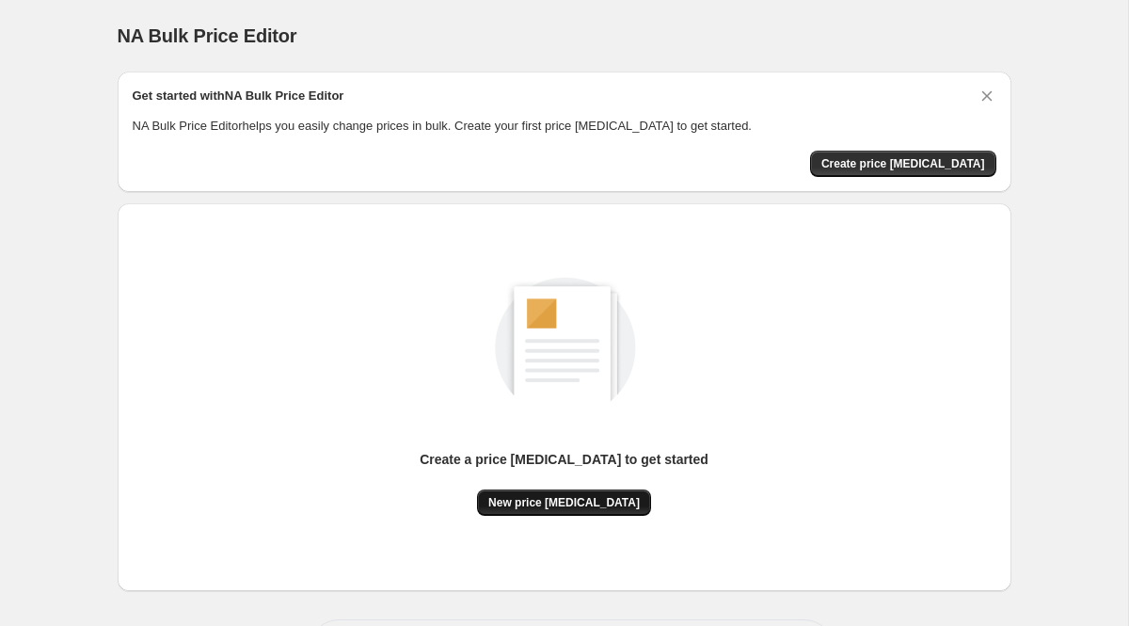
click at [570, 499] on span "New price change job" at bounding box center [564, 502] width 152 height 15
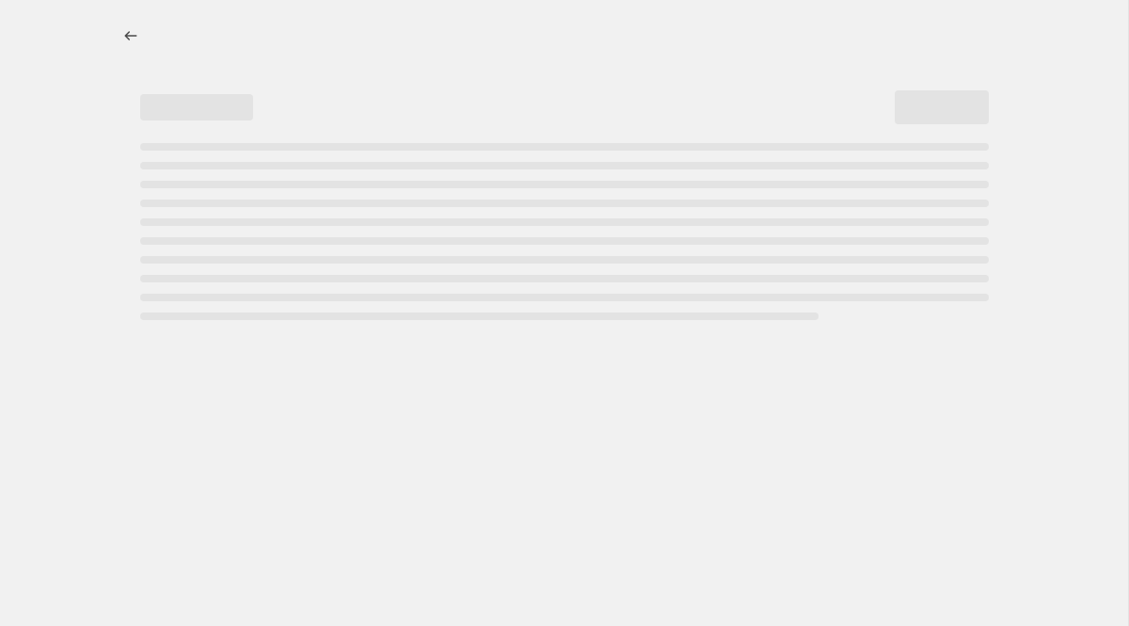
select select "percentage"
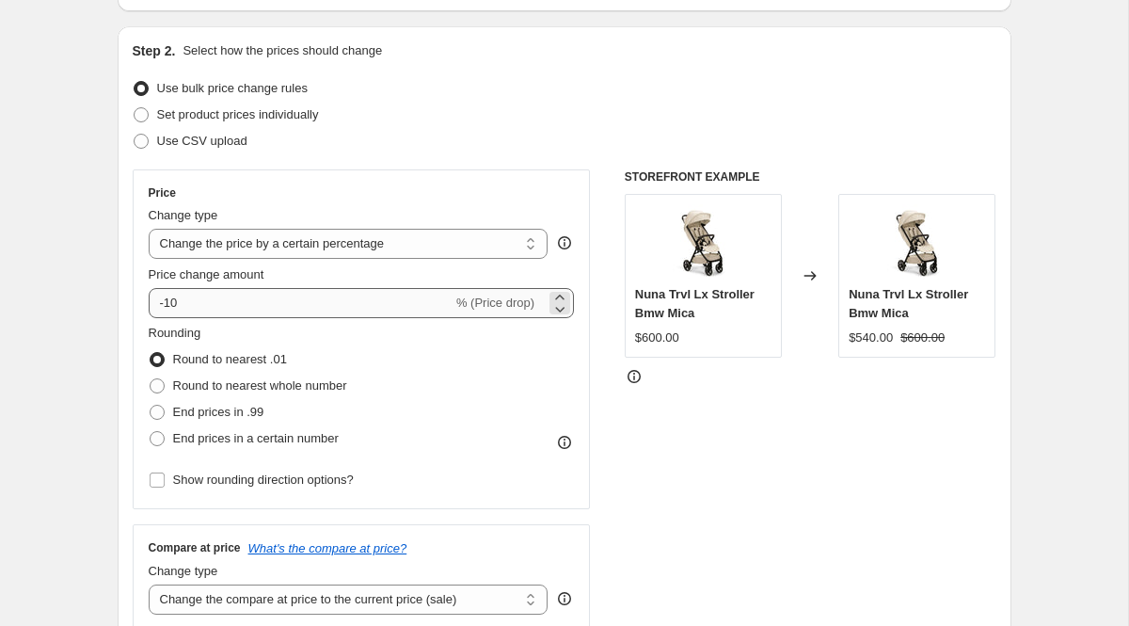
scroll to position [190, 0]
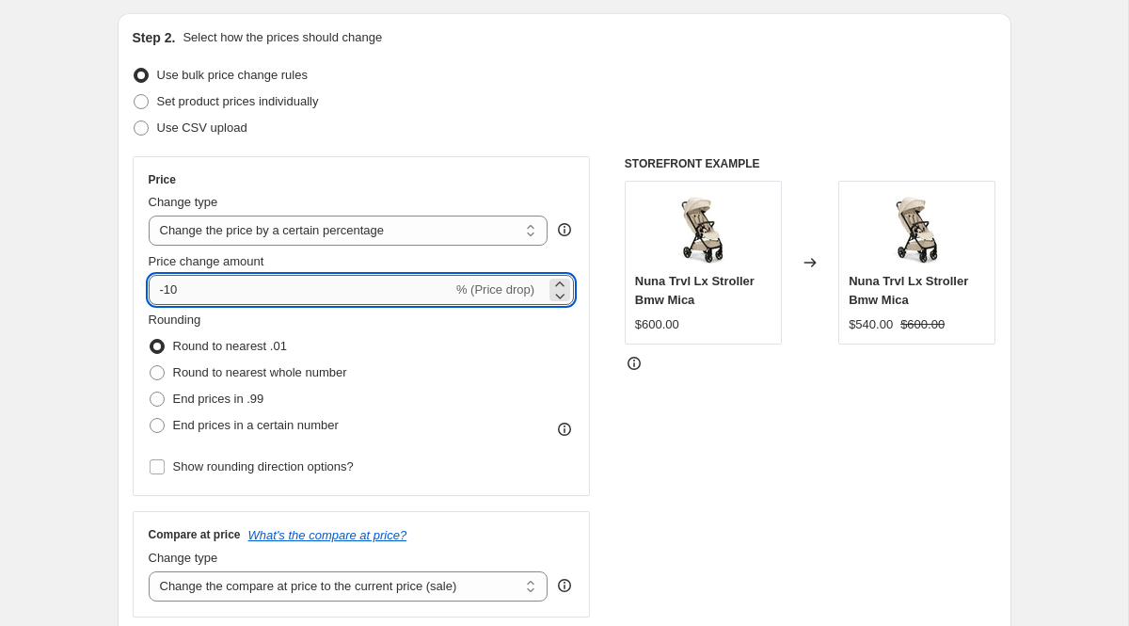
click at [276, 297] on input "-10" at bounding box center [301, 290] width 304 height 30
type input "-1"
type input "-38"
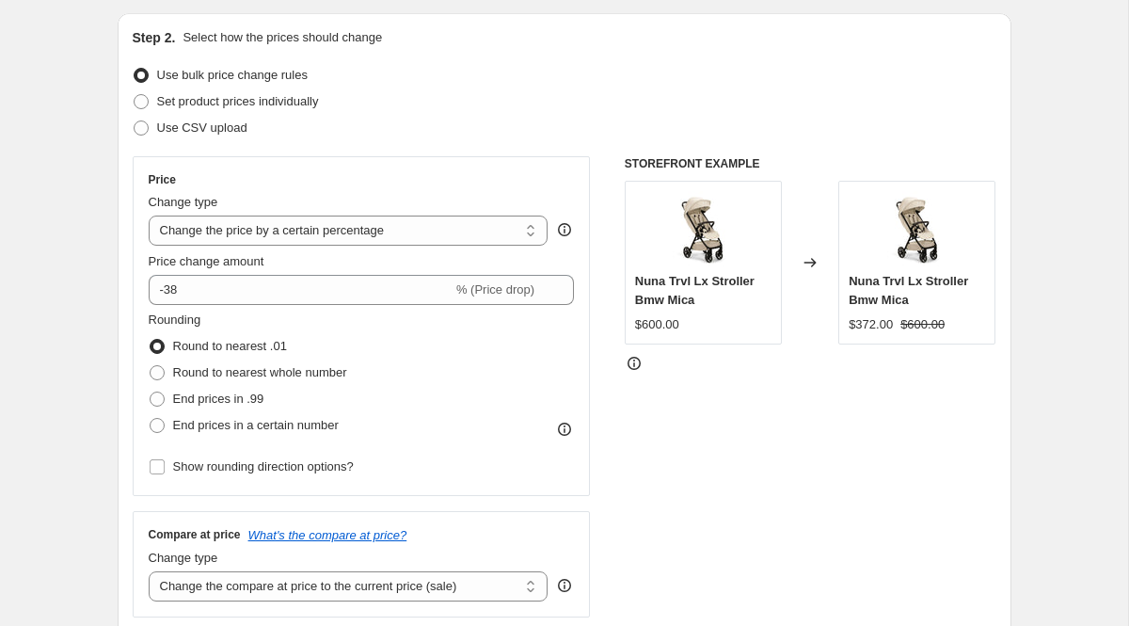
click at [451, 344] on div "Rounding Round to nearest .01 Round to nearest whole number End prices in .99 E…" at bounding box center [362, 375] width 426 height 128
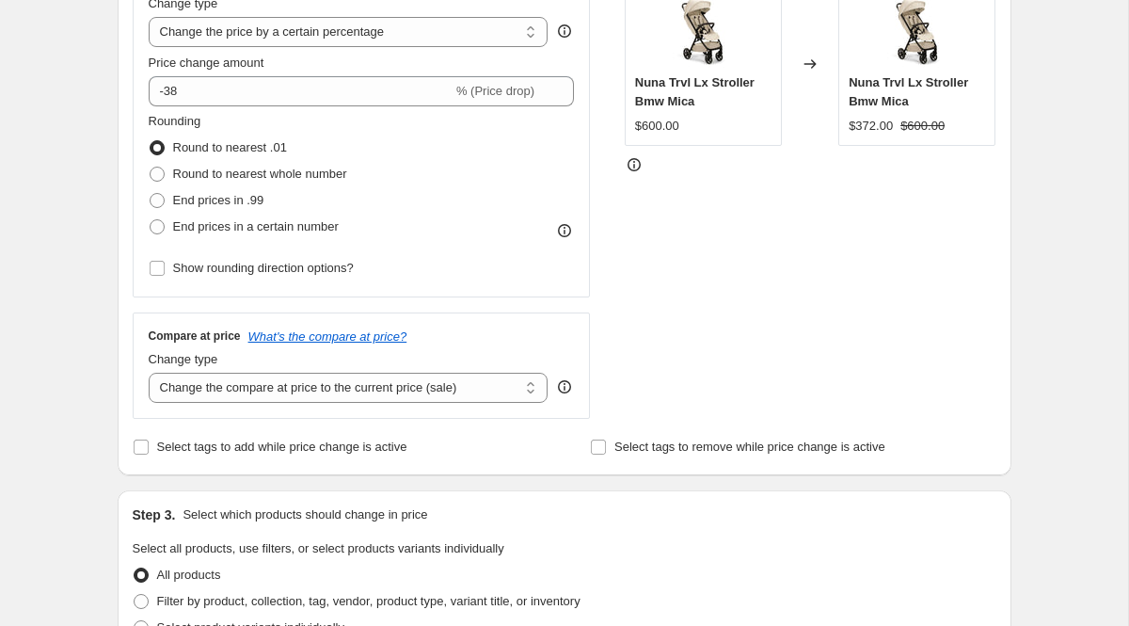
scroll to position [411, 0]
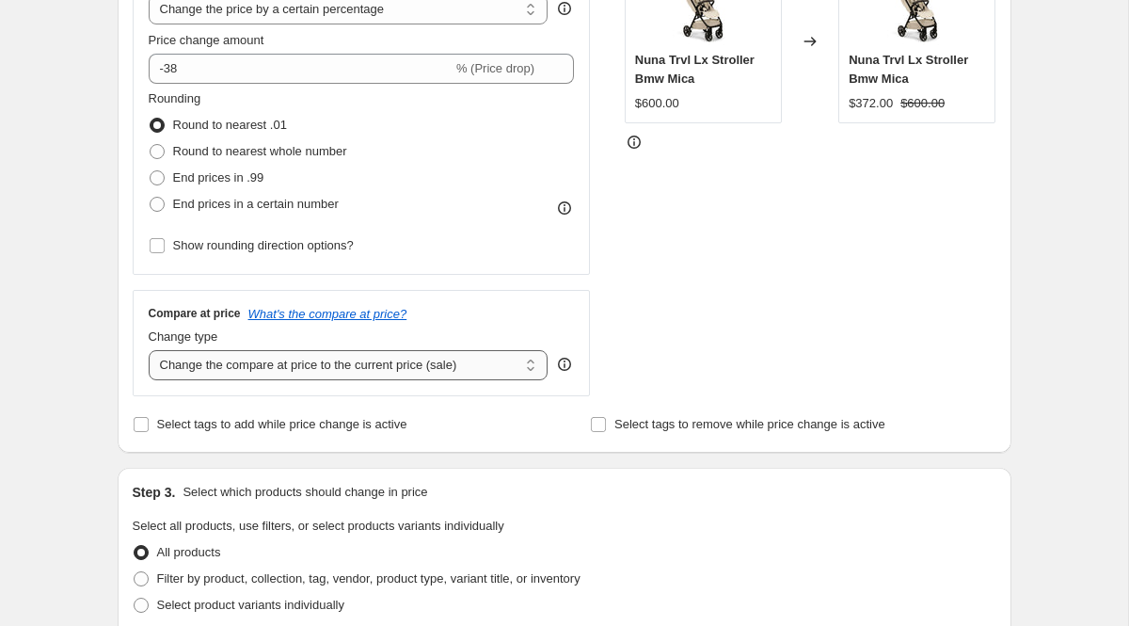
click at [461, 364] on select "Change the compare at price to the current price (sale) Change the compare at p…" at bounding box center [349, 365] width 400 height 30
select select "remove"
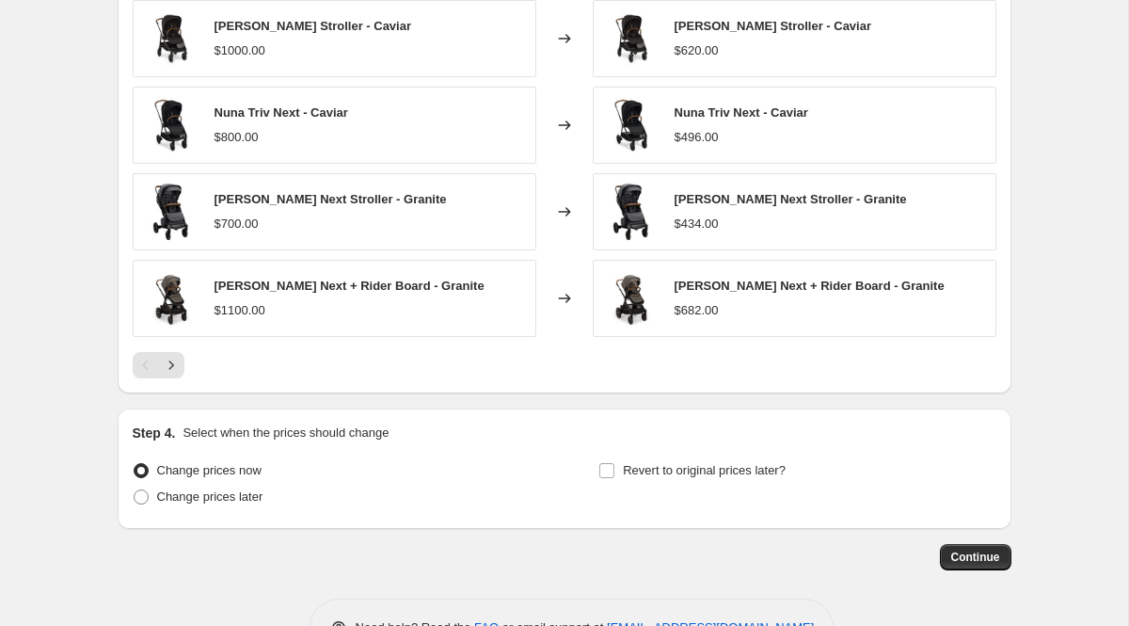
scroll to position [1198, 0]
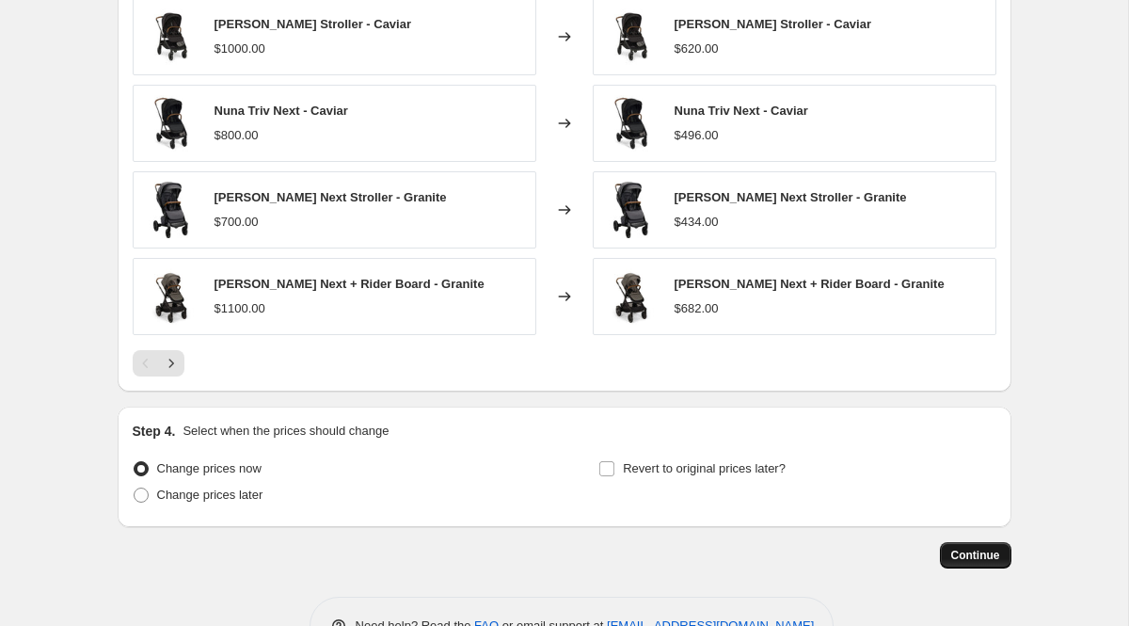
click at [970, 556] on span "Continue" at bounding box center [976, 555] width 49 height 15
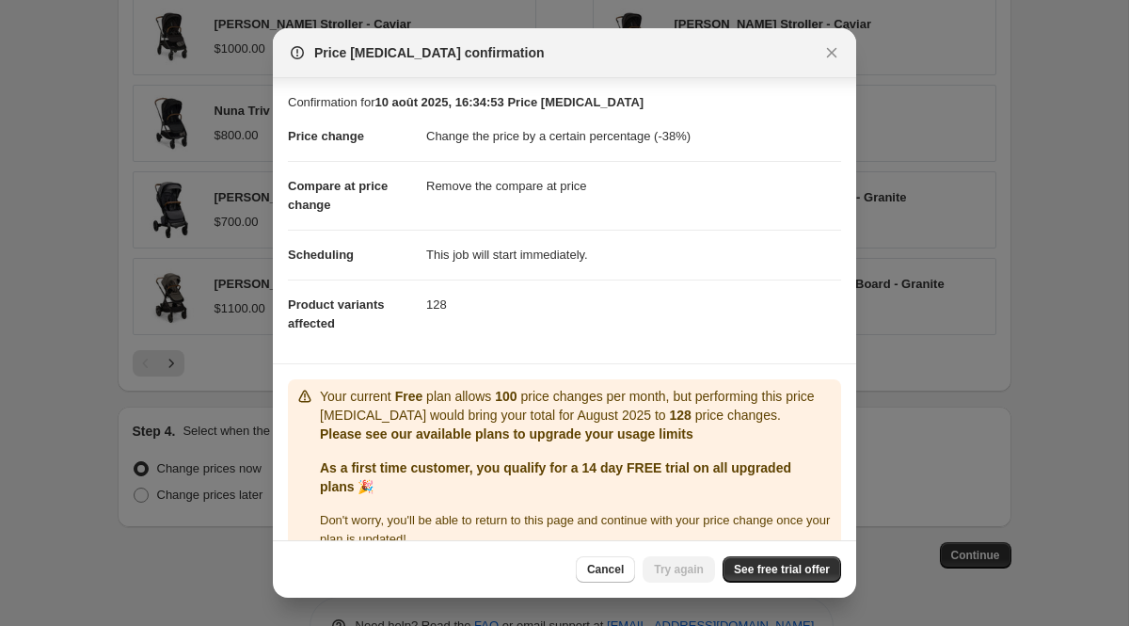
scroll to position [31, 0]
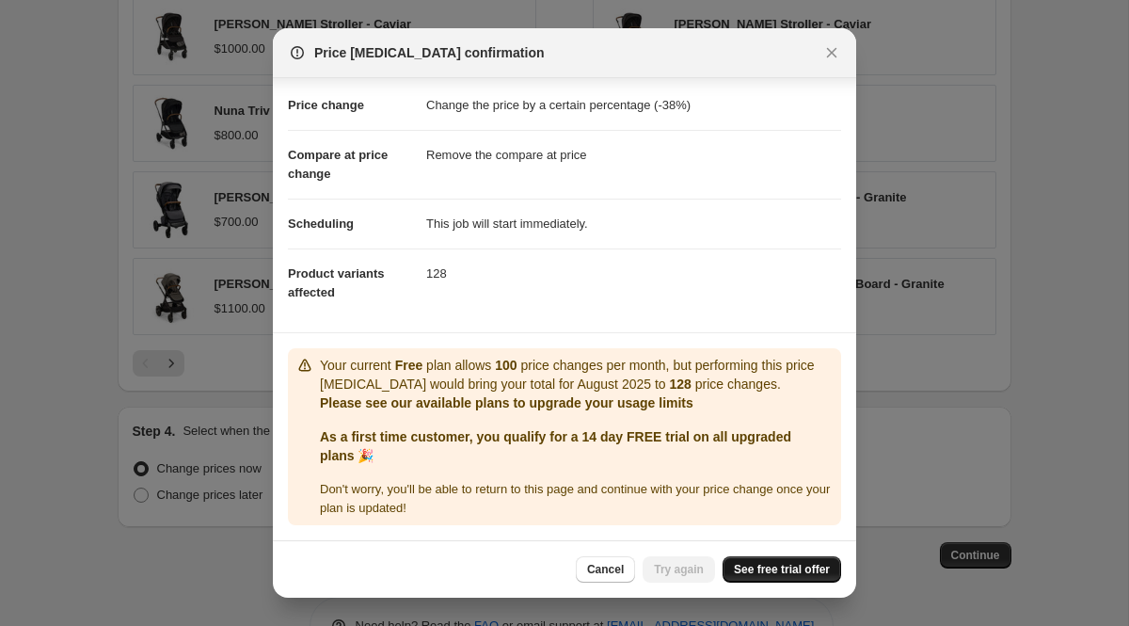
click at [789, 574] on span "See free trial offer" at bounding box center [782, 569] width 96 height 15
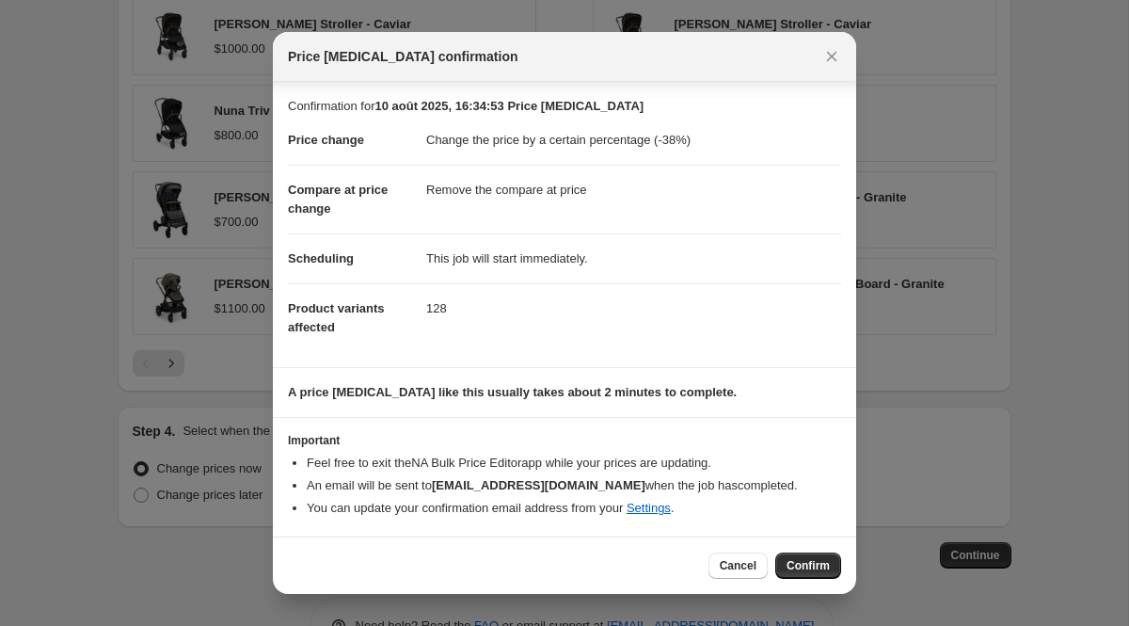
scroll to position [0, 0]
click at [810, 567] on span "Confirm" at bounding box center [808, 565] width 43 height 15
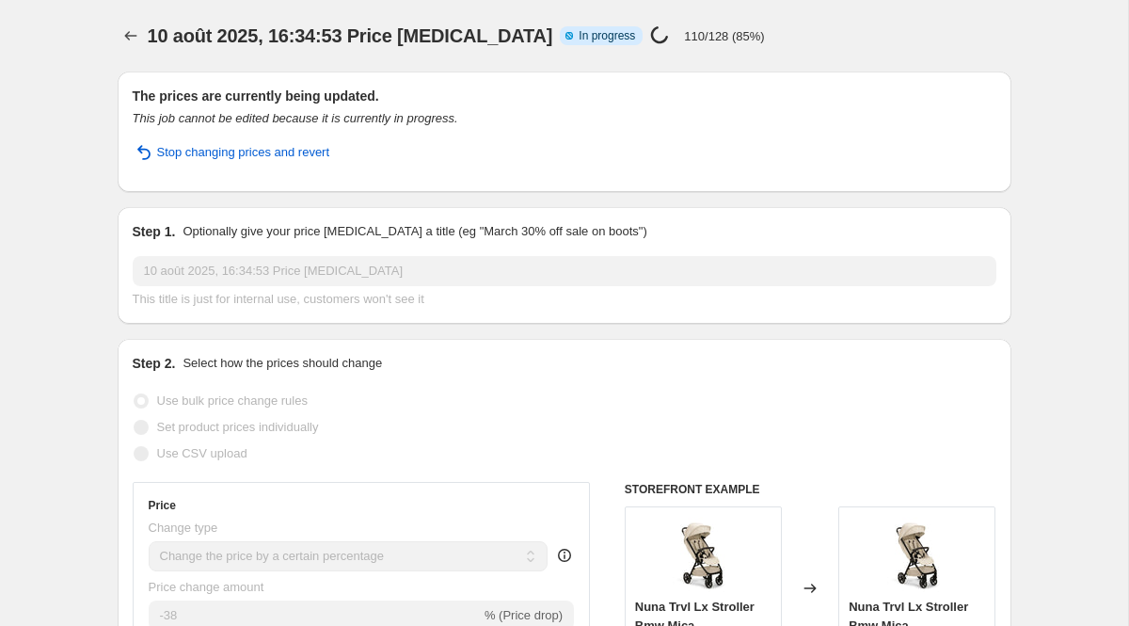
select select "percentage"
select select "remove"
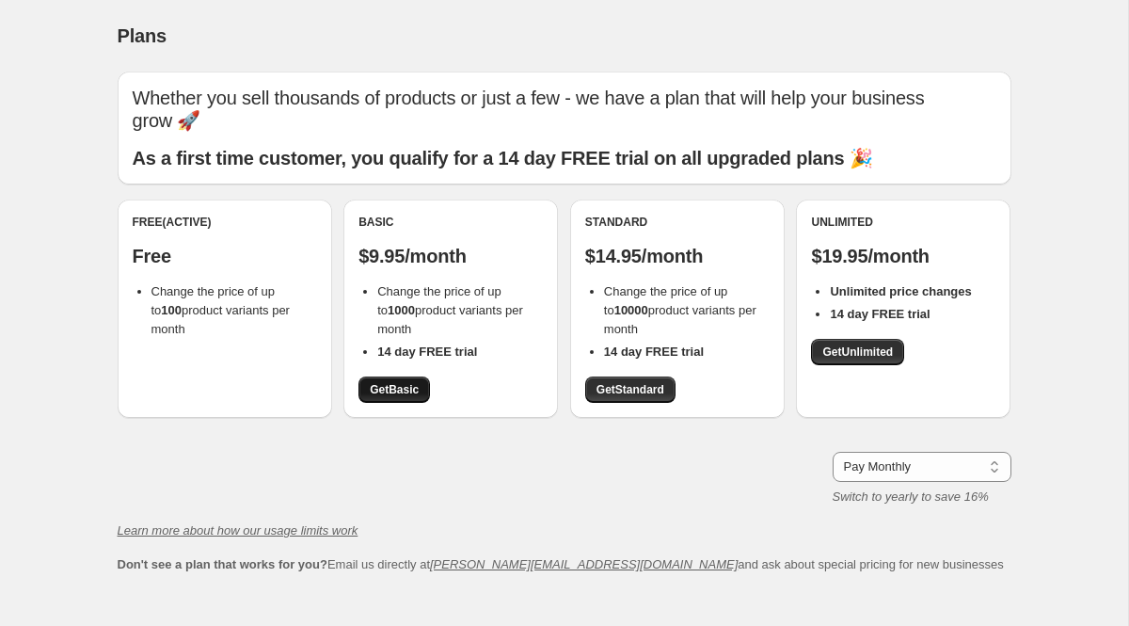
click at [406, 382] on span "Get Basic" at bounding box center [394, 389] width 49 height 15
